Goal: Check status: Check status

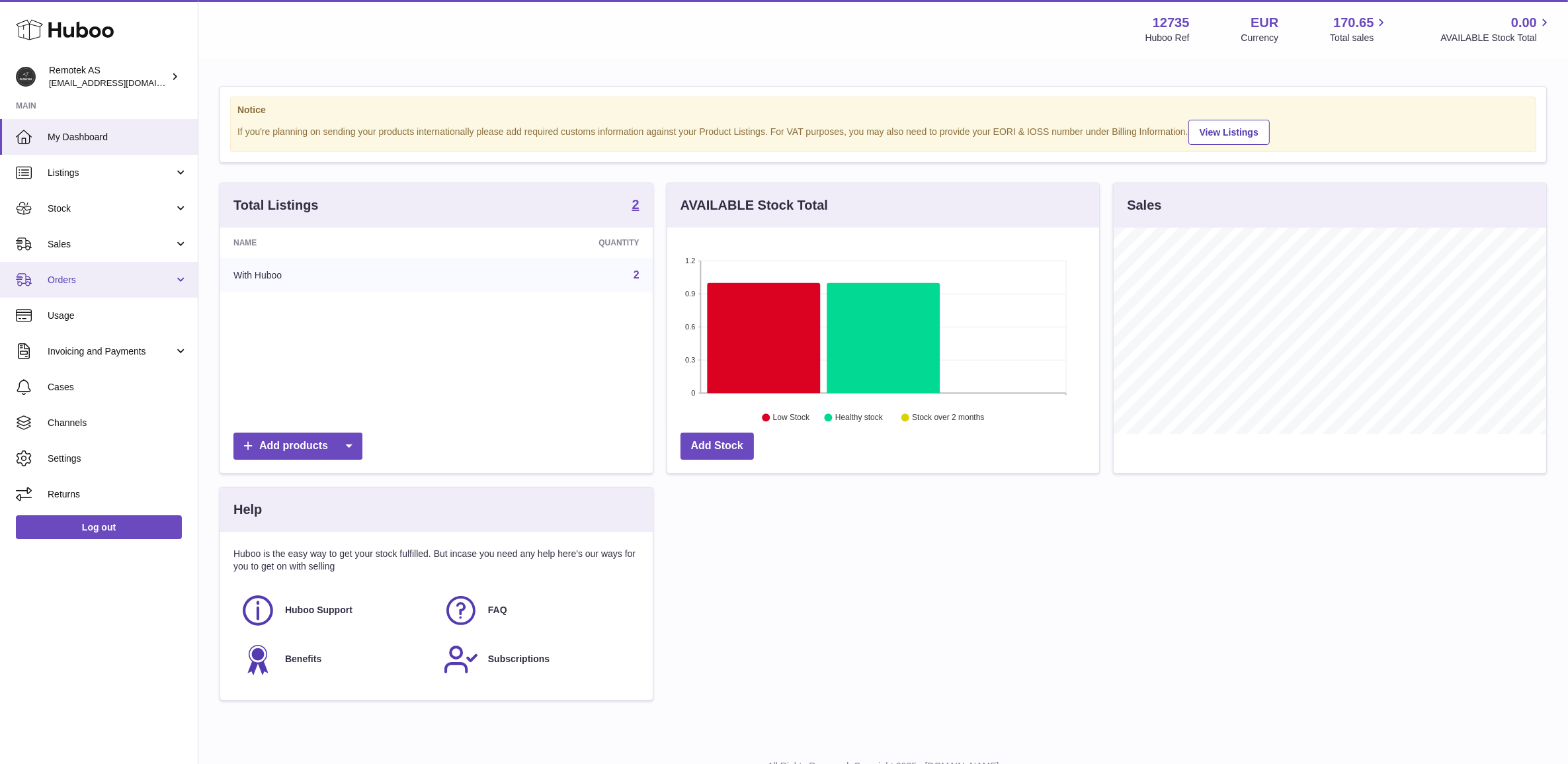
scroll to position [205, 431]
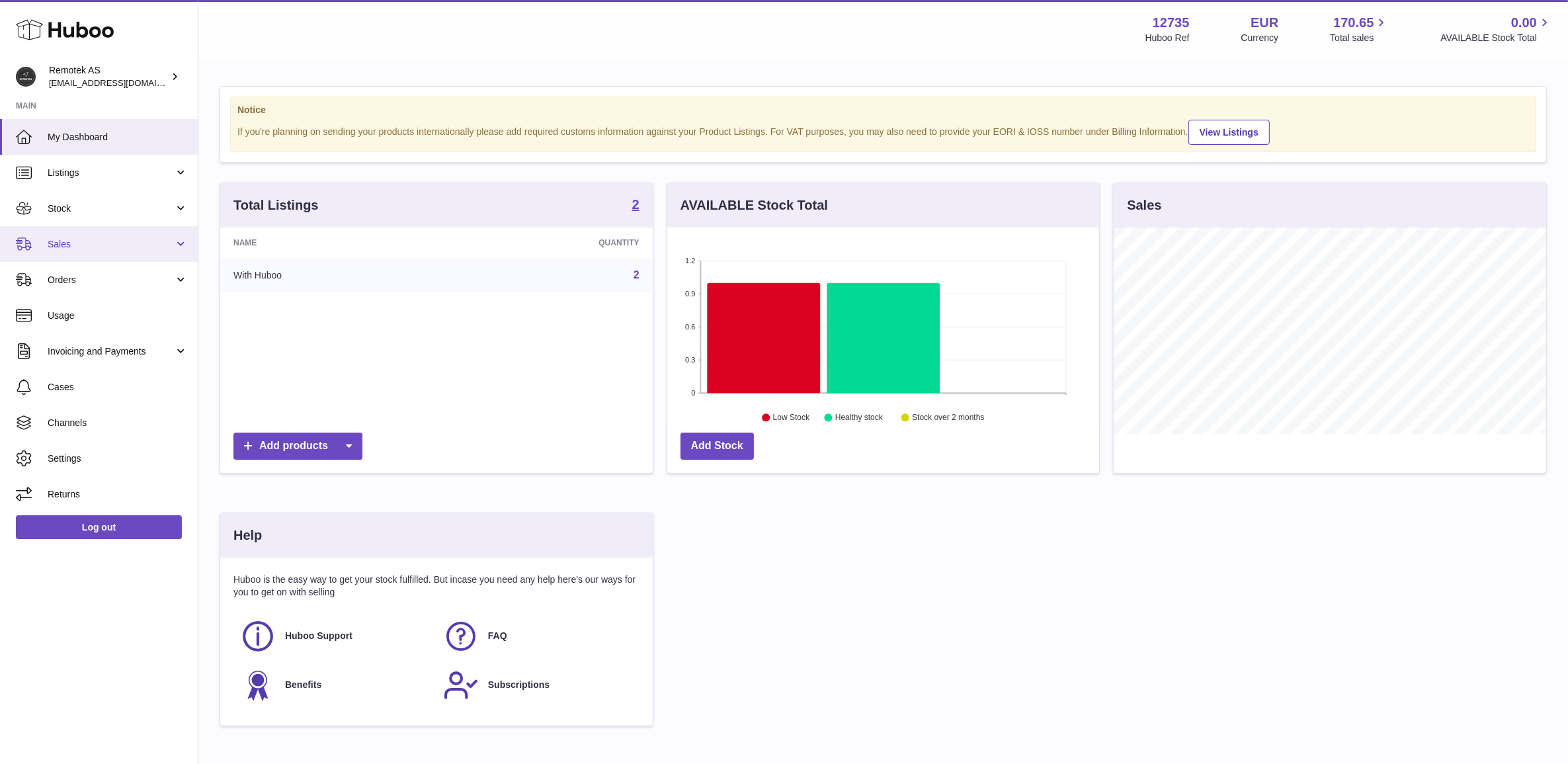
click at [110, 232] on link "Sales" at bounding box center [99, 244] width 198 height 35
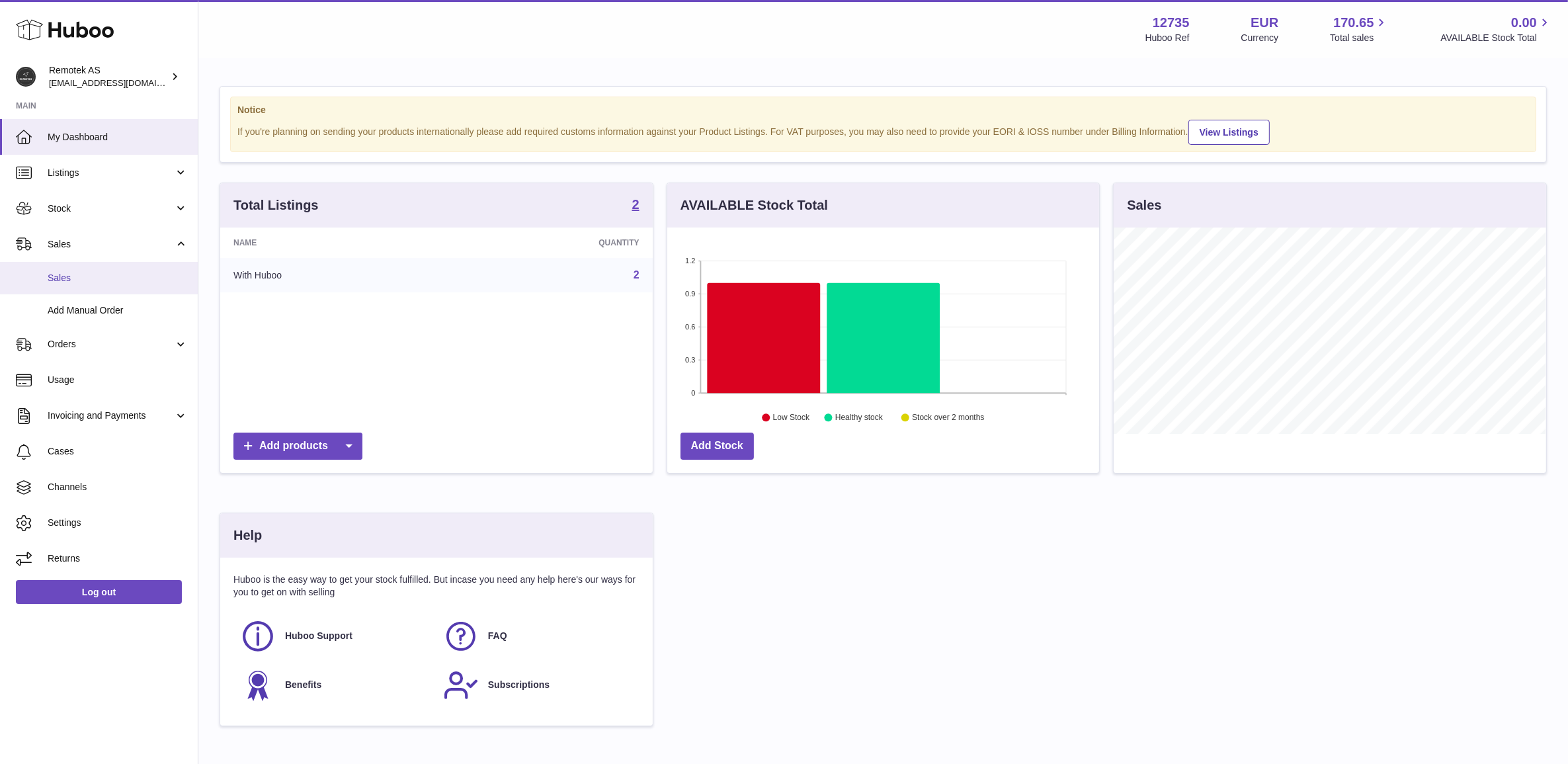
click at [130, 281] on span "Sales" at bounding box center [118, 278] width 140 height 12
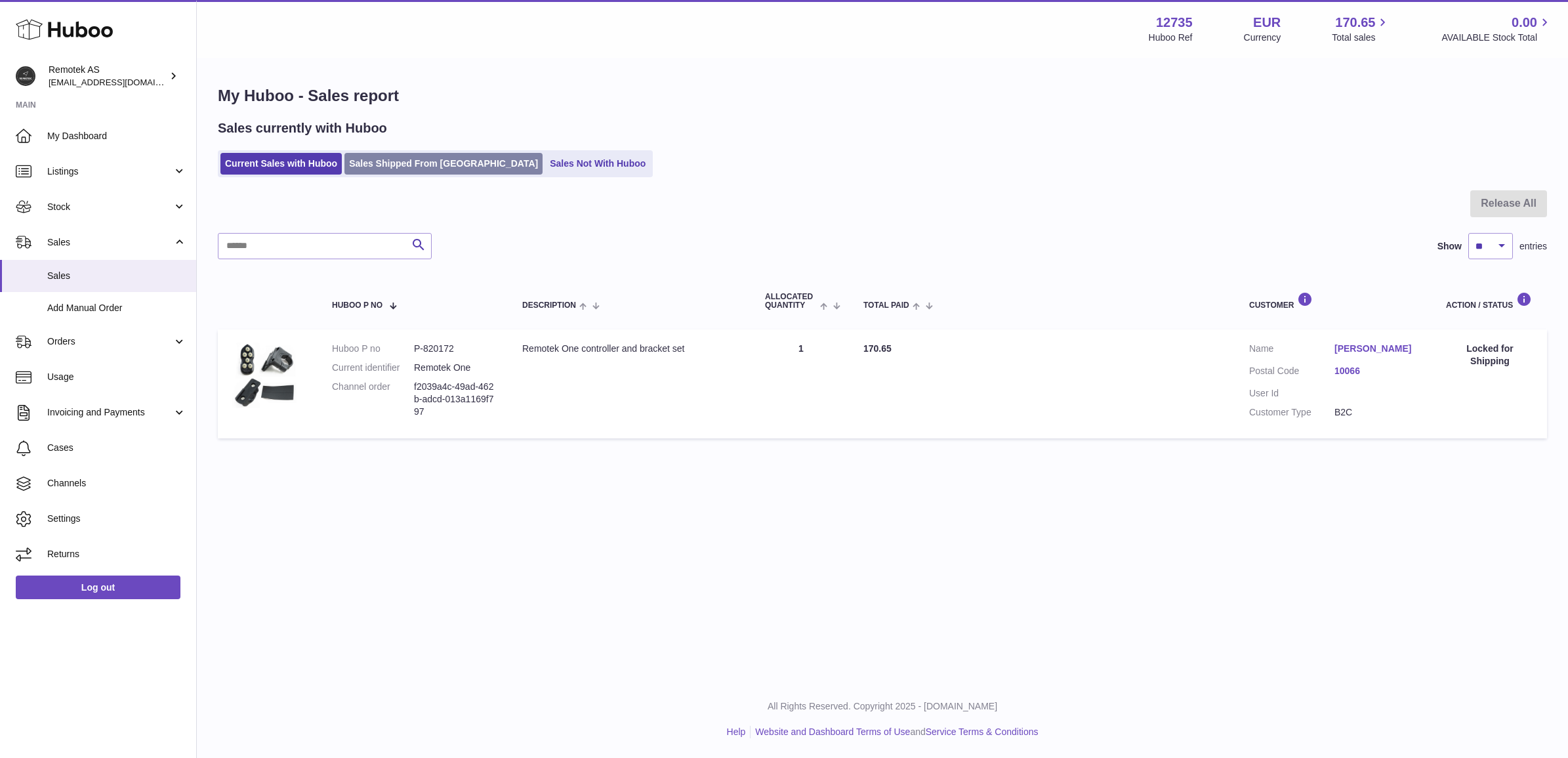
click at [436, 156] on link "Sales Shipped From [GEOGRAPHIC_DATA]" at bounding box center [443, 164] width 198 height 21
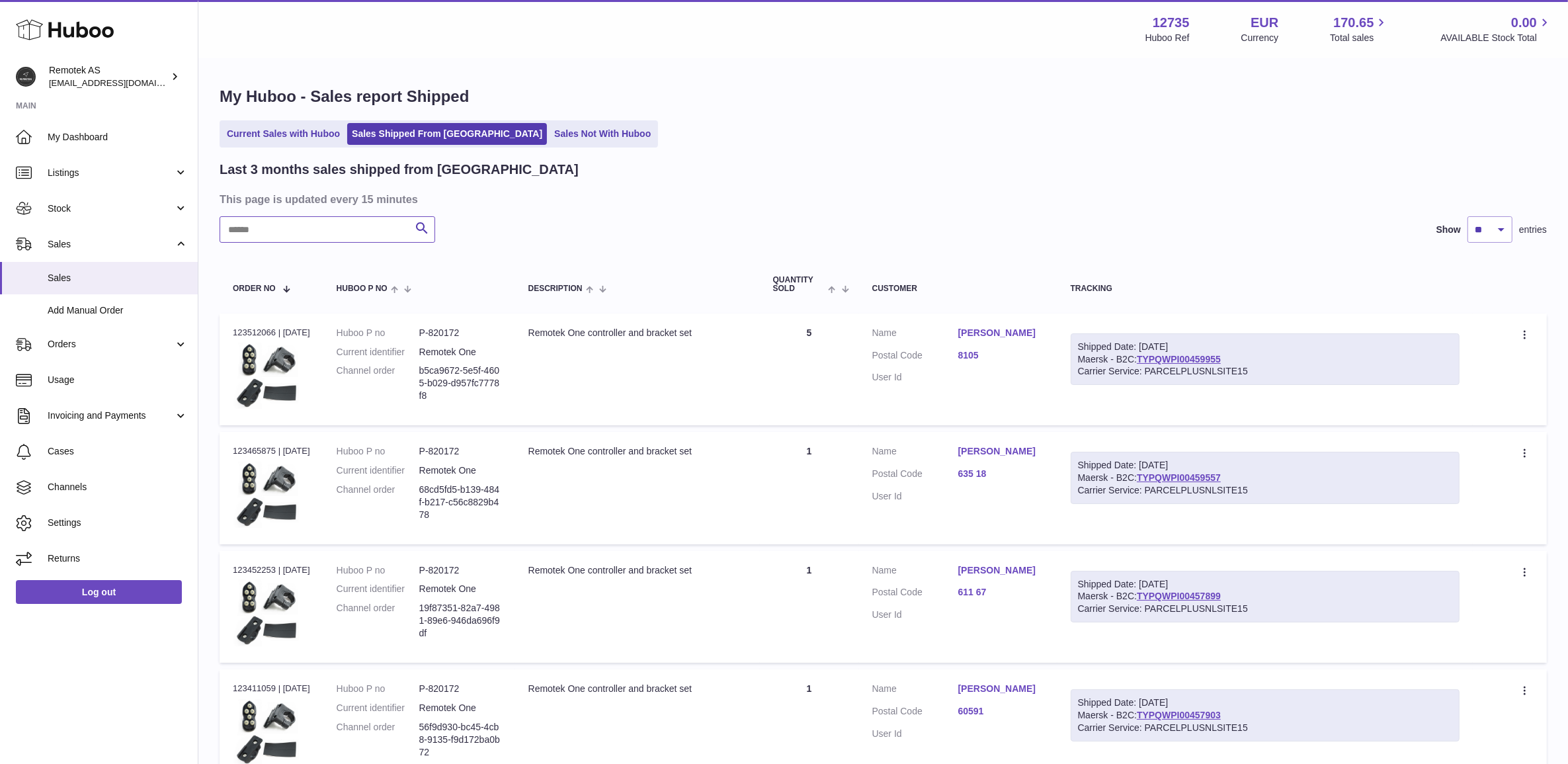
click at [333, 227] on input "text" at bounding box center [326, 229] width 215 height 26
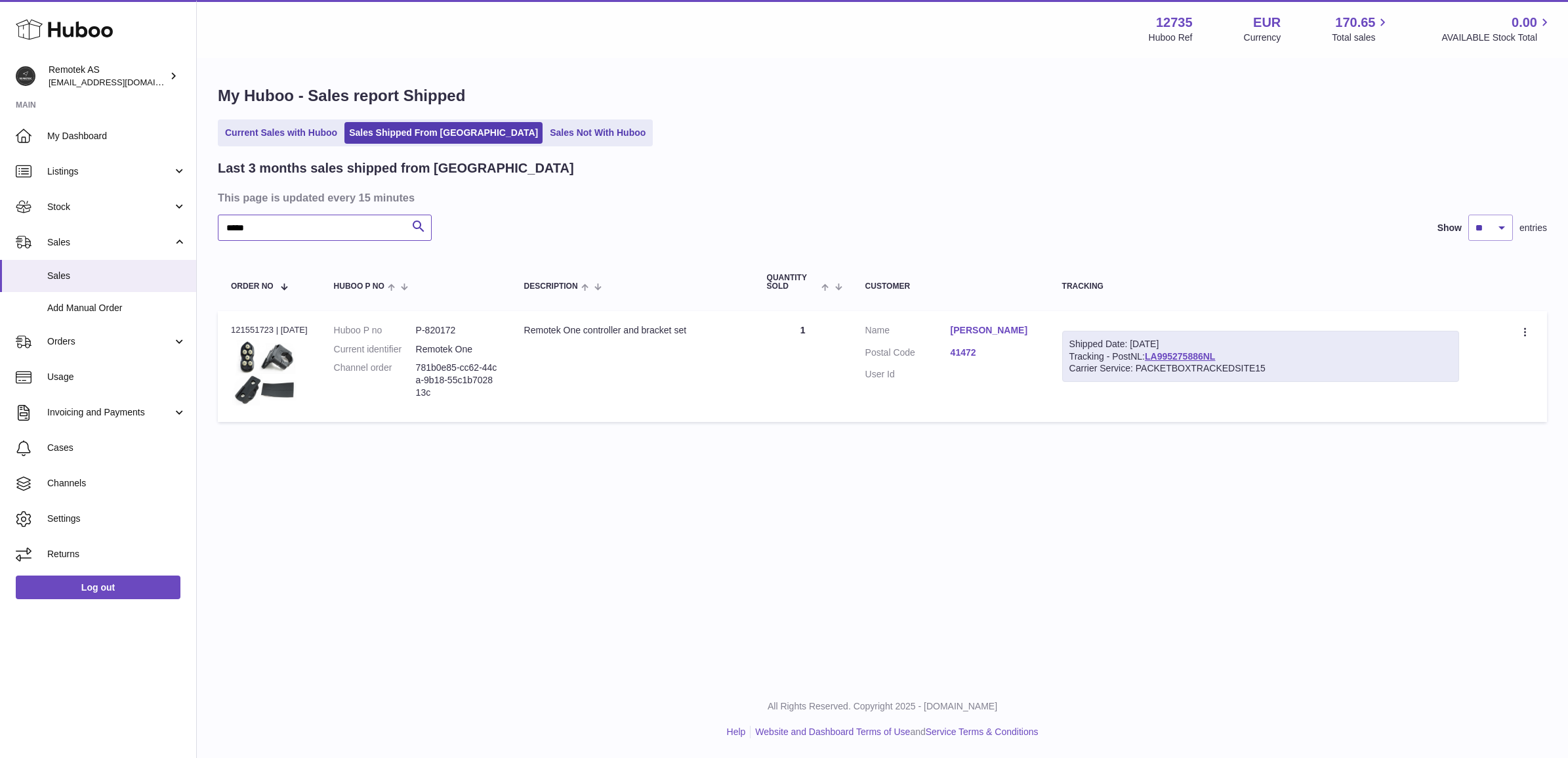
type input "*****"
click at [432, 368] on dd "781b0e85-cc62-44ca-9b18-55c1b702813c" at bounding box center [456, 380] width 82 height 38
copy tr "781b0e85-cc62-44ca-9b18-55c1b702813c Description"
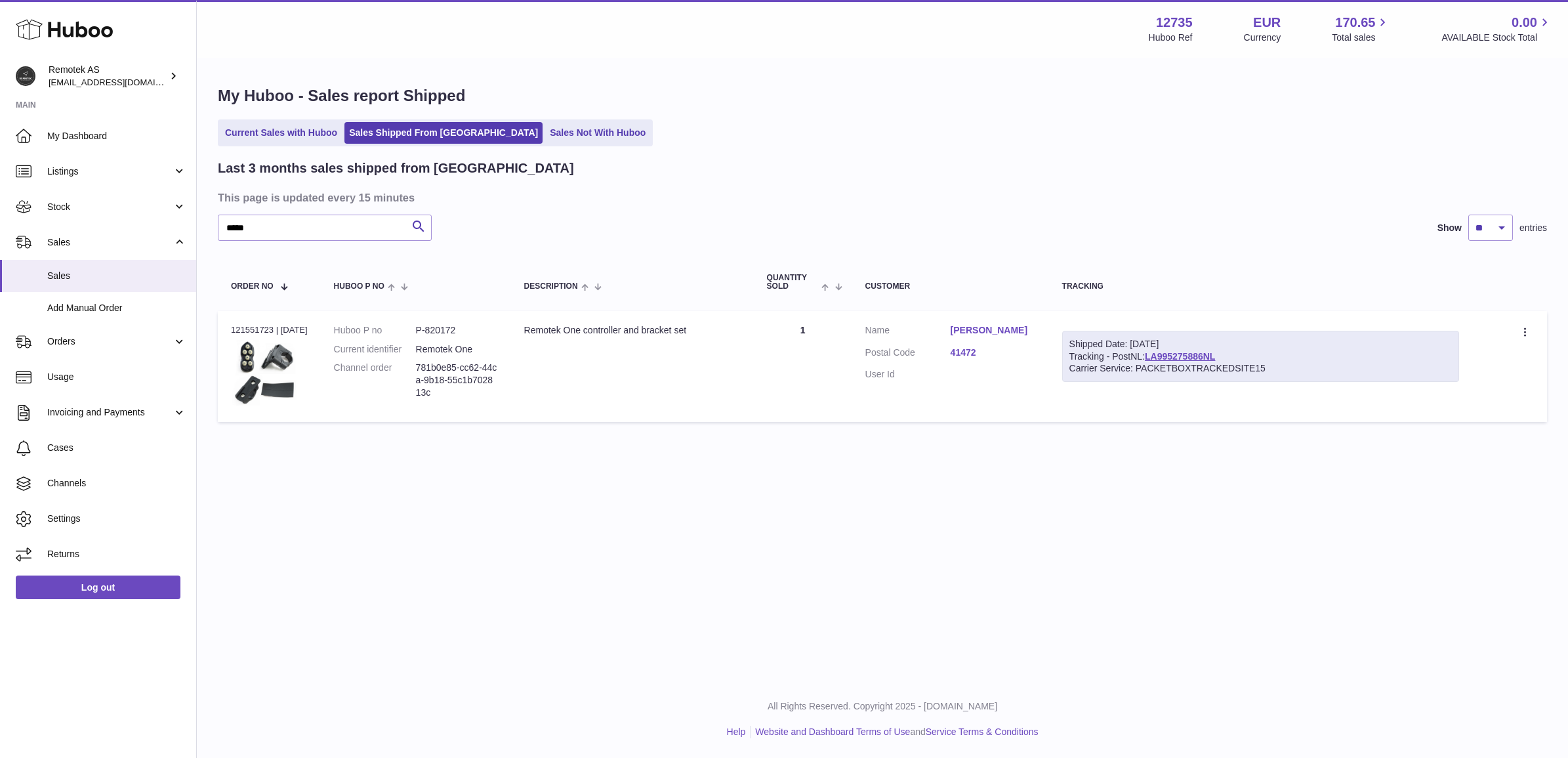
click at [256, 324] on div "Order no 121551723 | [DATE]" at bounding box center [270, 329] width 77 height 11
copy div "121551723"
